Goal: Task Accomplishment & Management: Use online tool/utility

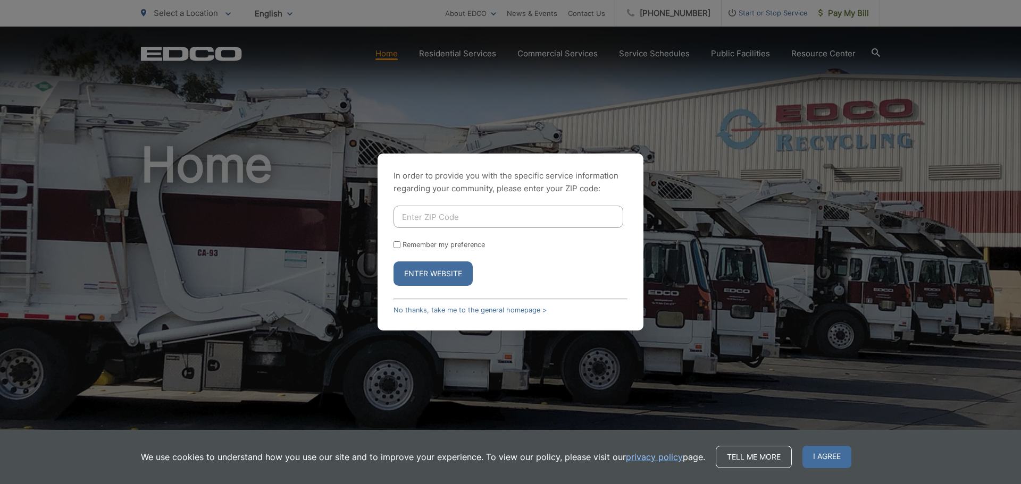
click at [473, 213] on input "Enter ZIP Code" at bounding box center [508, 217] width 230 height 22
type input "91977"
click at [452, 278] on button "Enter Website" at bounding box center [432, 274] width 79 height 24
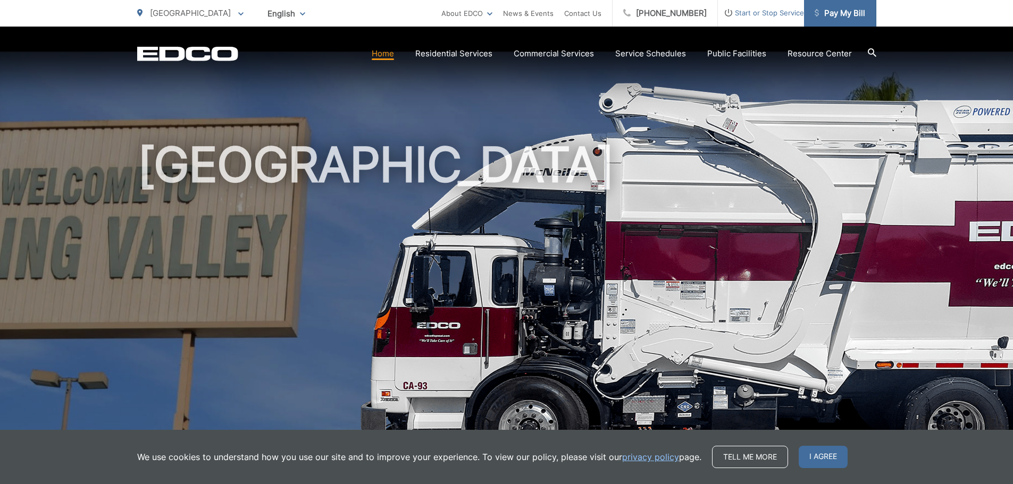
click at [840, 13] on span "Pay My Bill" at bounding box center [840, 13] width 51 height 13
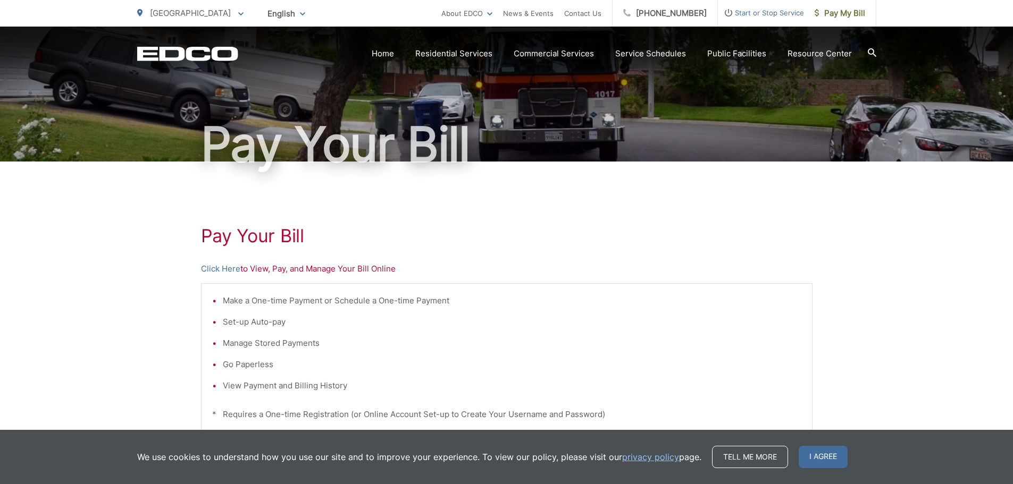
scroll to position [71, 0]
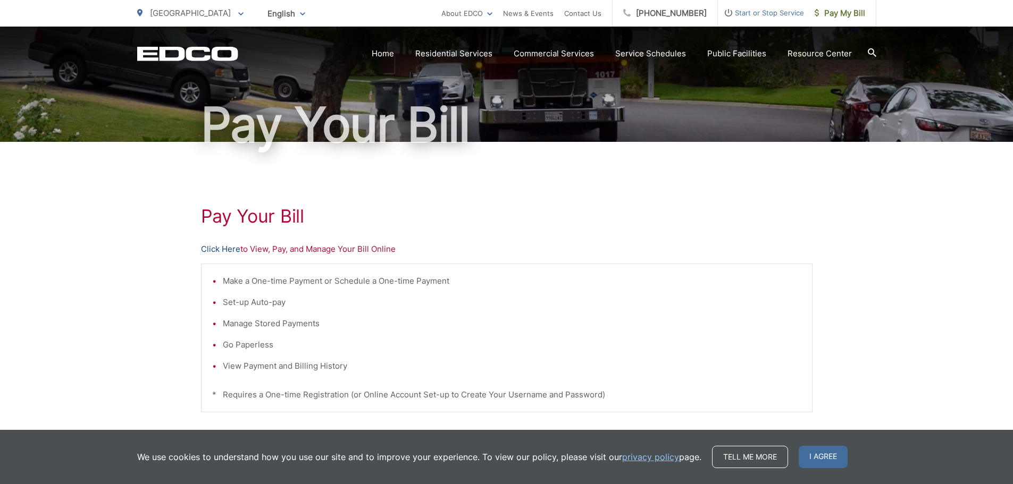
click at [215, 247] on link "Click Here" at bounding box center [220, 249] width 39 height 13
